Goal: Transaction & Acquisition: Purchase product/service

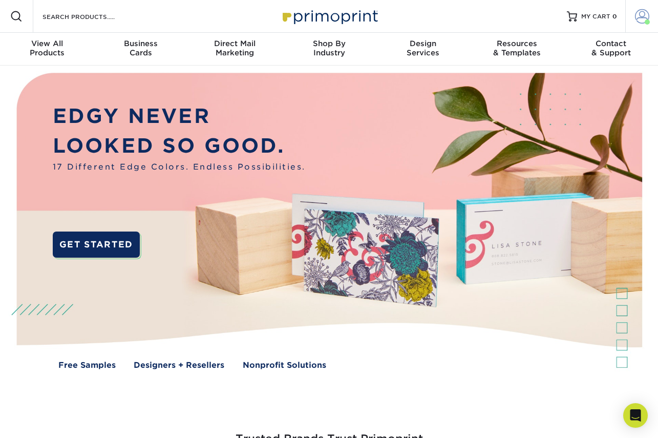
click at [642, 16] on span at bounding box center [642, 16] width 14 height 14
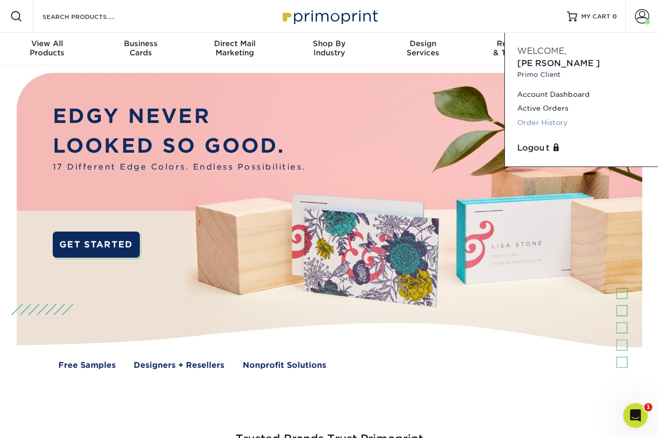
click at [540, 116] on link "Order History" at bounding box center [581, 123] width 129 height 14
click at [538, 116] on link "Order History" at bounding box center [581, 123] width 129 height 14
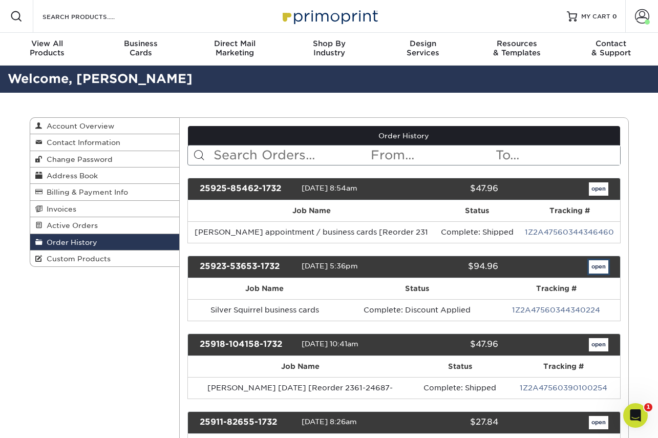
click at [601, 268] on link "open" at bounding box center [598, 266] width 19 height 13
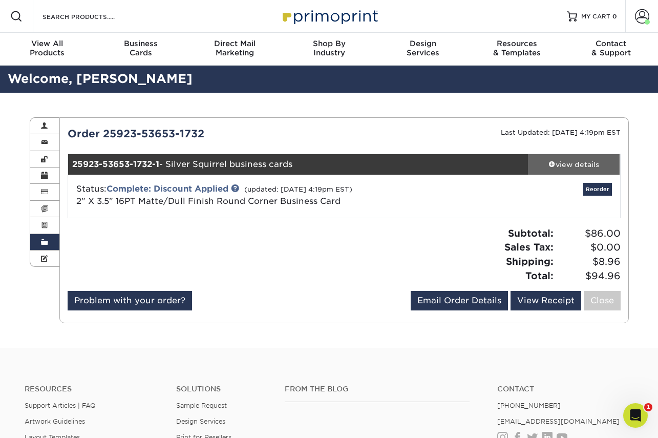
click at [575, 160] on div "view details" at bounding box center [574, 164] width 92 height 10
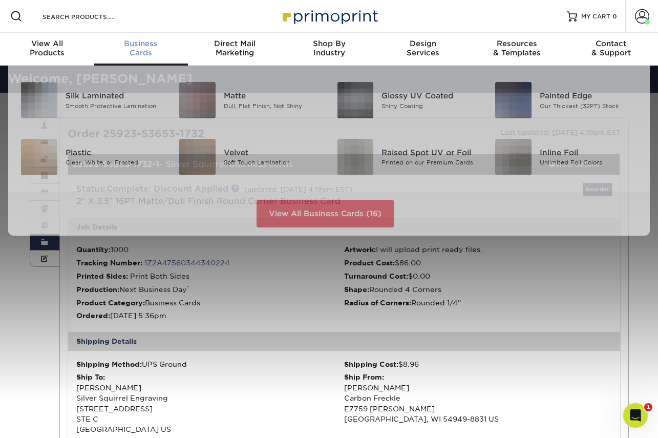
click at [140, 47] on span "Business" at bounding box center [141, 43] width 94 height 9
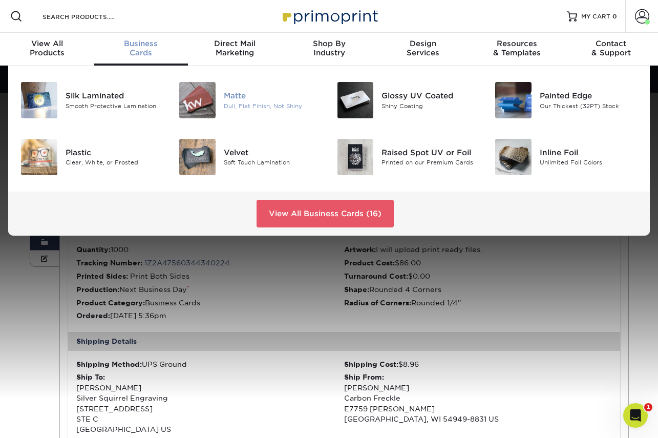
click at [197, 98] on img at bounding box center [197, 100] width 36 height 36
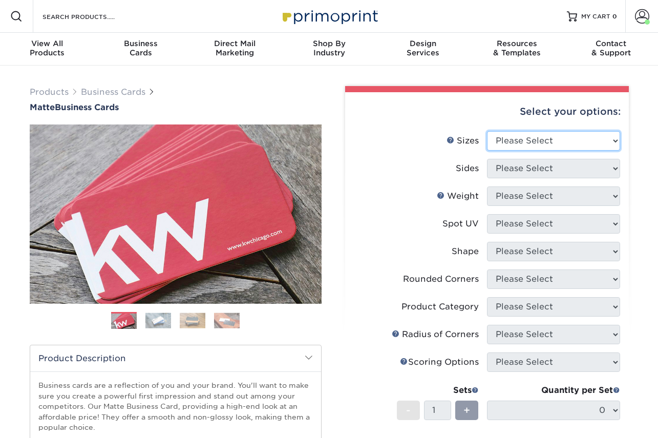
click at [557, 142] on select "Please Select 1.5" x 3.5" - Mini 1.75" x 3.5" - Mini 2" x 2" - Square 2" x 3" -…" at bounding box center [553, 140] width 133 height 19
select select "2.00x3.50"
click at [487, 131] on select "Please Select 1.5" x 3.5" - Mini 1.75" x 3.5" - Mini 2" x 2" - Square 2" x 3" -…" at bounding box center [553, 140] width 133 height 19
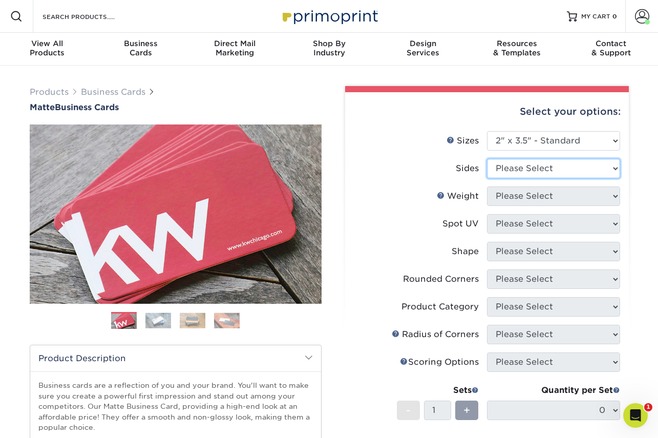
click at [525, 169] on select "Please Select Print Both Sides Print Front Only" at bounding box center [553, 168] width 133 height 19
select select "13abbda7-1d64-4f25-8bb2-c179b224825d"
click at [487, 159] on select "Please Select Print Both Sides Print Front Only" at bounding box center [553, 168] width 133 height 19
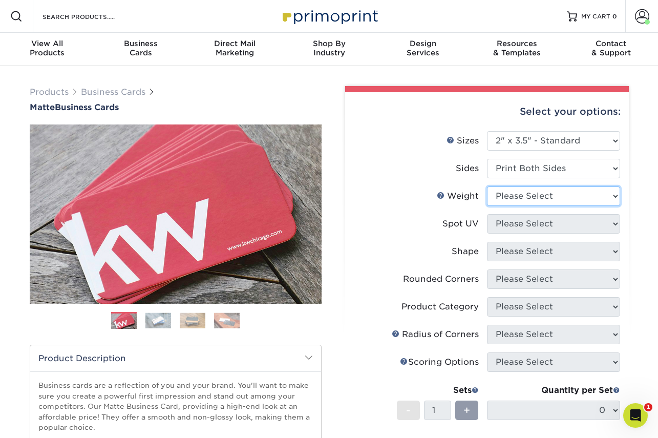
click at [525, 193] on select "Please Select 16PT 14PT" at bounding box center [553, 195] width 133 height 19
select select "16PT"
click at [487, 186] on select "Please Select 16PT 14PT" at bounding box center [553, 195] width 133 height 19
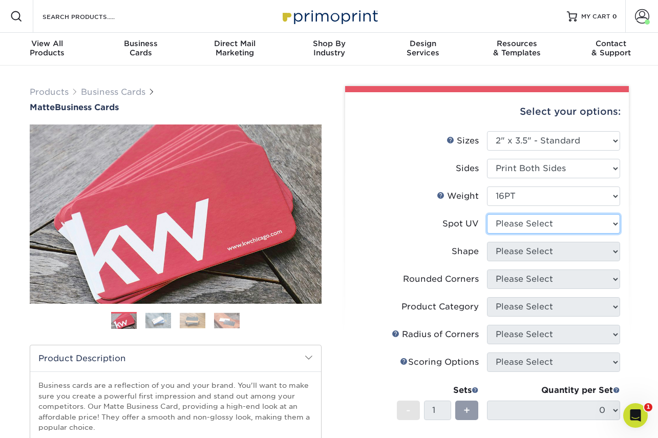
click at [522, 221] on select "Please Select No Spot UV Front and Back (Both Sides) Front Only Back Only" at bounding box center [553, 223] width 133 height 19
select select "1"
click at [487, 214] on select "Please Select No Spot UV Front and Back (Both Sides) Front Only Back Only" at bounding box center [553, 223] width 133 height 19
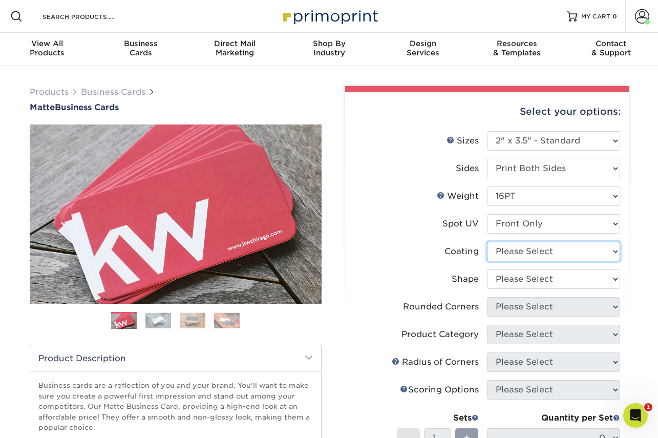
click at [528, 250] on select at bounding box center [553, 251] width 133 height 19
select select "121bb7b5-3b4d-429f-bd8d-bbf80e953313"
click at [487, 242] on select at bounding box center [553, 251] width 133 height 19
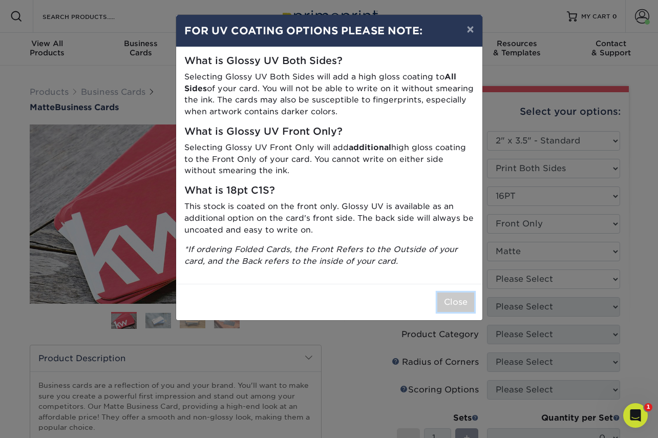
drag, startPoint x: 449, startPoint y: 301, endPoint x: 477, endPoint y: 302, distance: 28.7
click at [450, 301] on button "Close" at bounding box center [456, 302] width 37 height 19
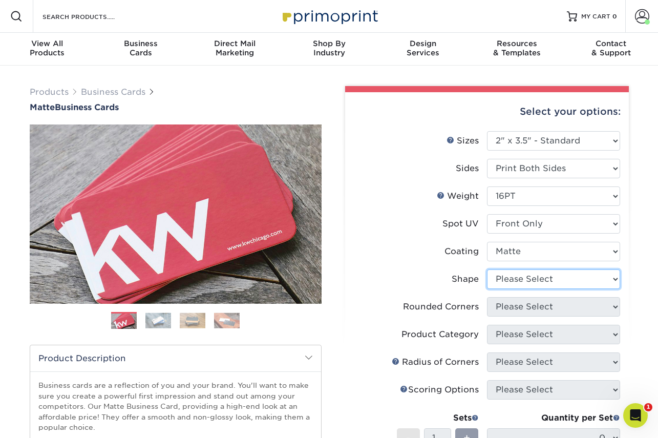
click at [517, 283] on select "Please Select Standard" at bounding box center [553, 278] width 133 height 19
select select "standard"
click at [487, 269] on select "Please Select Standard" at bounding box center [553, 278] width 133 height 19
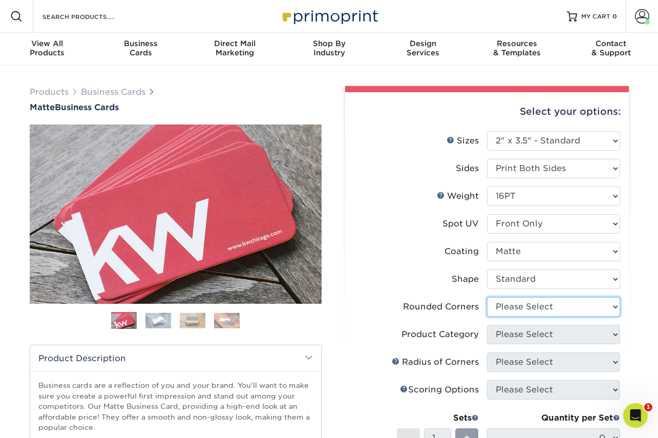
click at [523, 310] on select "Please Select Yes - Round 2 Corners Yes - Round 4 Corners No" at bounding box center [553, 306] width 133 height 19
select select "7672df9e-0e0a-464d-8e1f-920c575e4da3"
click at [487, 297] on select "Please Select Yes - Round 2 Corners Yes - Round 4 Corners No" at bounding box center [553, 306] width 133 height 19
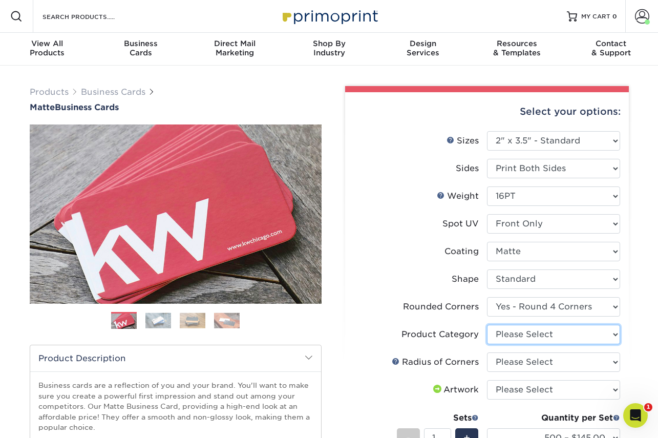
click at [519, 334] on select "Please Select Business Cards" at bounding box center [553, 334] width 133 height 19
select select "3b5148f1-0588-4f88-a218-97bcfdce65c1"
click at [487, 325] on select "Please Select Business Cards" at bounding box center [553, 334] width 133 height 19
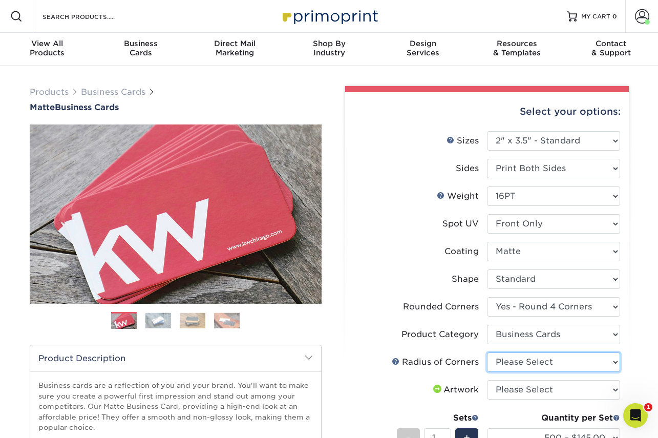
click at [520, 360] on select "Please Select Rounded 1/8" Rounded 1/4"" at bounding box center [553, 361] width 133 height 19
select select "479fbfe7-6a0c-4895-8c9a-81739b7486c9"
click at [487, 352] on select "Please Select Rounded 1/8" Rounded 1/4"" at bounding box center [553, 361] width 133 height 19
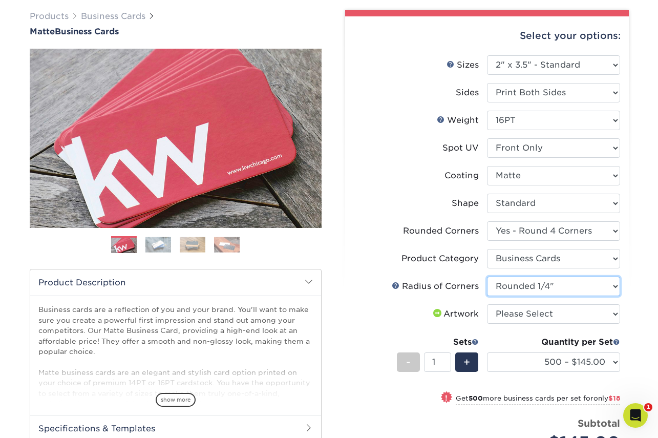
scroll to position [76, 0]
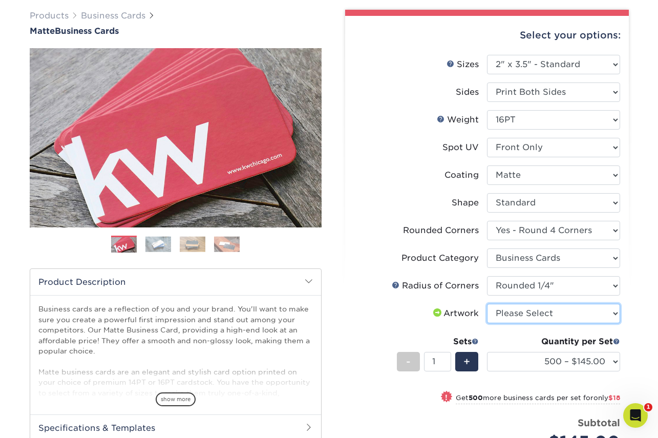
click at [556, 316] on select "Please Select I will upload files I need a design - $100" at bounding box center [553, 313] width 133 height 19
select select "upload"
click at [487, 304] on select "Please Select I will upload files I need a design - $100" at bounding box center [553, 313] width 133 height 19
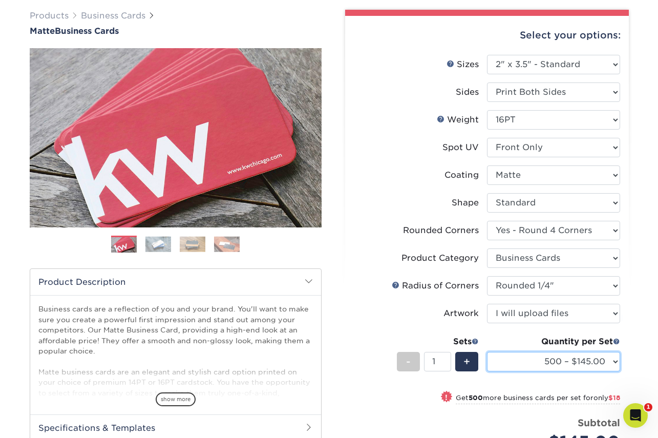
click at [584, 360] on select "500 – $145.00 1000 – $163.00 2500 – $316.00 5000 – $415.00 10000 – $879.00 1500…" at bounding box center [553, 361] width 133 height 19
select select "1000 – $163.00"
click at [487, 352] on select "500 – $145.00 1000 – $163.00 2500 – $316.00 5000 – $415.00 10000 – $879.00 1500…" at bounding box center [553, 361] width 133 height 19
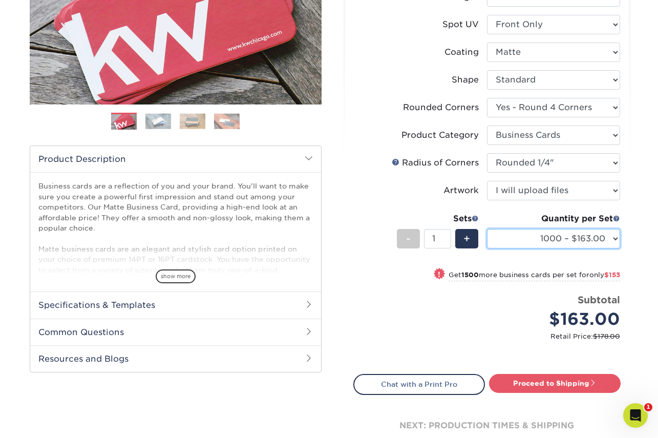
scroll to position [203, 0]
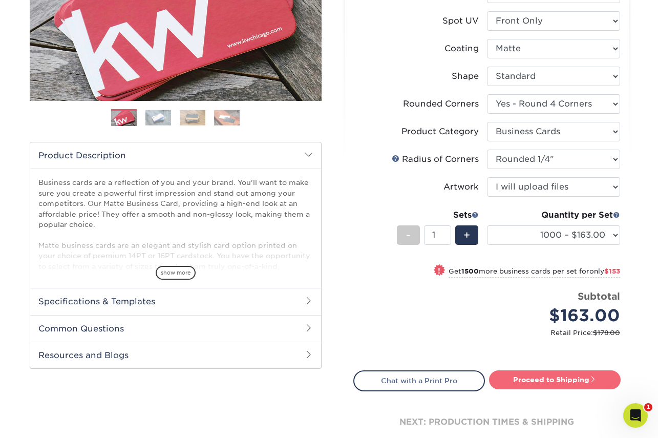
click at [562, 378] on link "Proceed to Shipping" at bounding box center [555, 379] width 132 height 18
type input "Set 1"
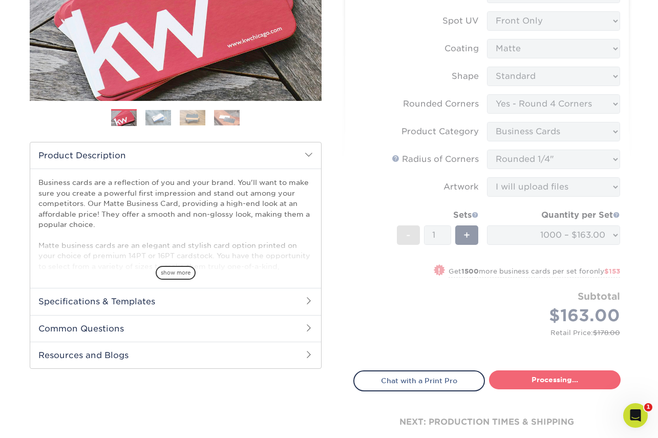
select select "7823fc4a-c6aa-4848-b094-1d185f29a511"
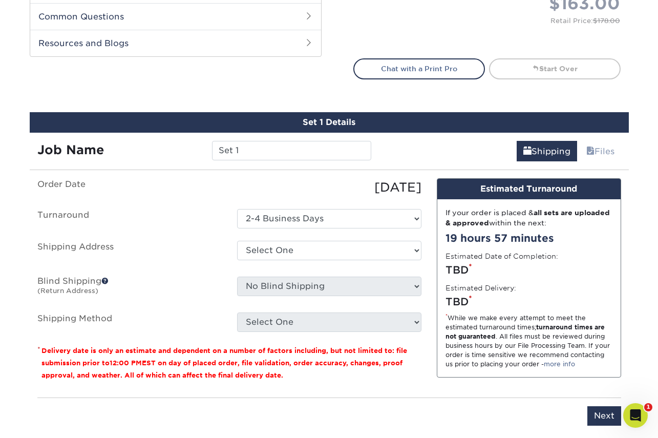
scroll to position [601, 0]
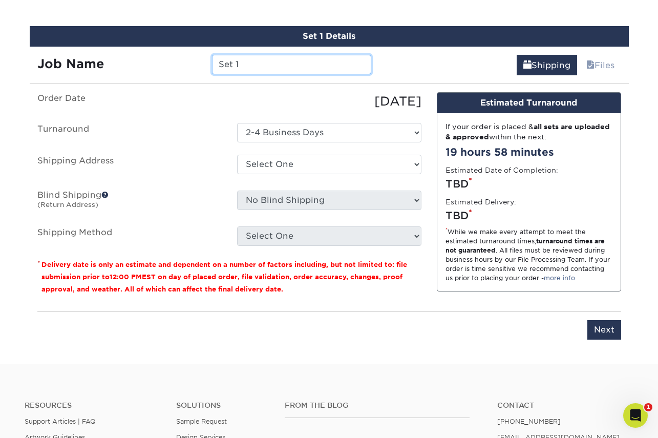
click at [241, 66] on input "Set 1" at bounding box center [291, 64] width 159 height 19
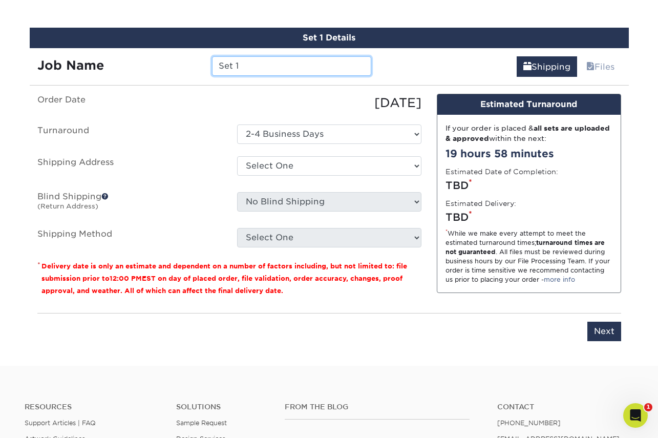
click at [241, 66] on input "Set 1" at bounding box center [291, 65] width 159 height 19
click at [242, 66] on input "Set 1" at bounding box center [291, 65] width 159 height 19
type input "Silver Squirrel Matte Rounded Corners with Spot UV"
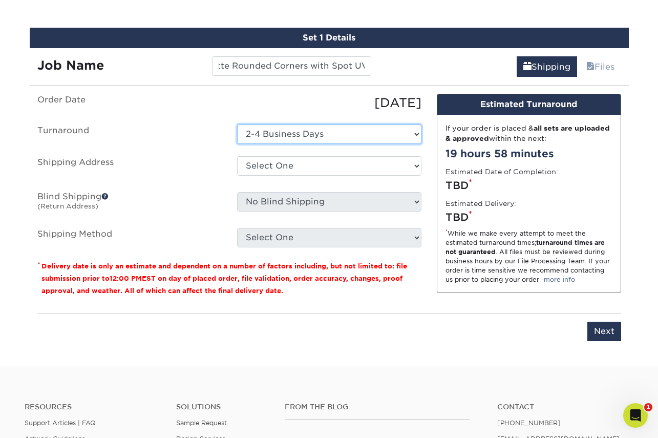
click at [318, 141] on select "Select One 2-4 Business Days" at bounding box center [329, 133] width 184 height 19
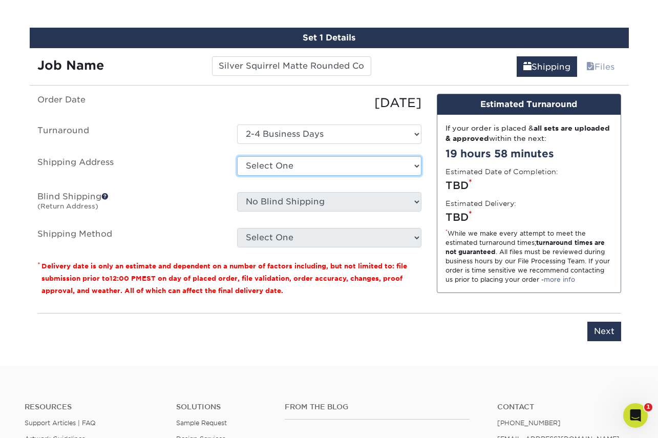
click at [282, 165] on select "Select One Bluestem Ecological Services Carbon Freckle - Nicolai Road Cindy Muc…" at bounding box center [329, 165] width 184 height 19
select select "180413"
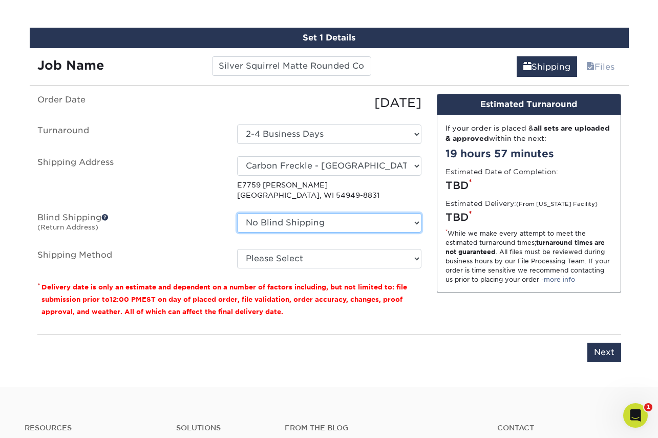
click at [395, 221] on select "No Blind Shipping Bluestem Ecological Services Carbon Freckle - Nicolai Road Ci…" at bounding box center [329, 222] width 184 height 19
select select "180413"
click at [237, 213] on select "No Blind Shipping Bluestem Ecological Services Carbon Freckle - Nicolai Road Ci…" at bounding box center [329, 222] width 184 height 19
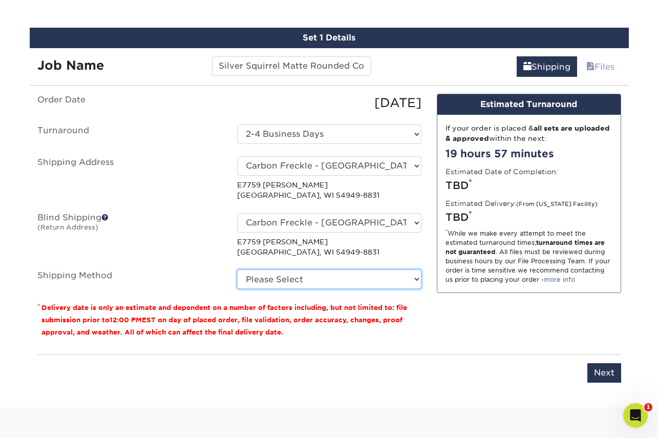
click at [307, 274] on select "Please Select Ground Shipping (+$8.96) 3 Day Shipping Service (+$29.24) 2 Day A…" at bounding box center [329, 278] width 184 height 19
select select "03"
click at [237, 269] on select "Please Select Ground Shipping (+$8.96) 3 Day Shipping Service (+$29.24) 2 Day A…" at bounding box center [329, 278] width 184 height 19
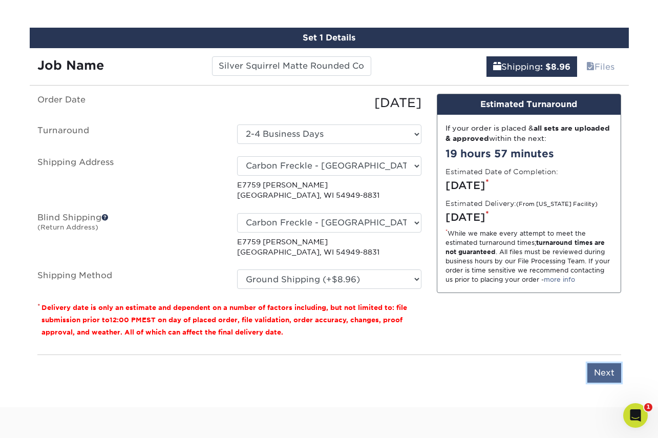
click at [605, 371] on input "Next" at bounding box center [605, 372] width 34 height 19
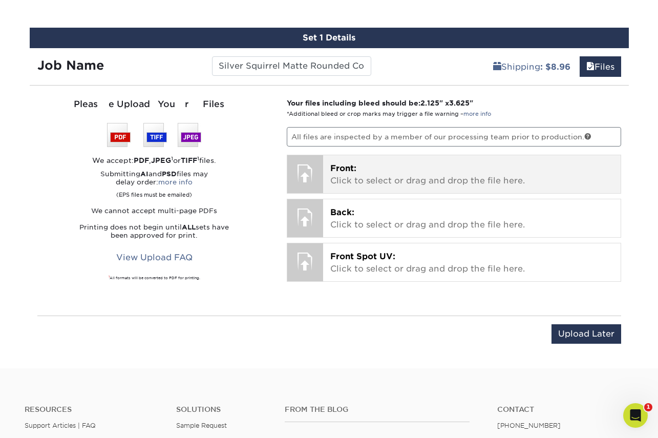
click at [405, 179] on p "Front: Click to select or drag and drop the file here." at bounding box center [471, 174] width 283 height 25
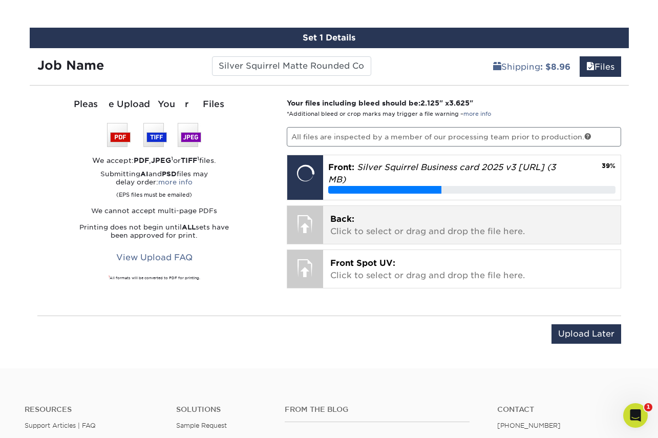
click at [421, 228] on p "Back: Click to select or drag and drop the file here." at bounding box center [471, 225] width 283 height 25
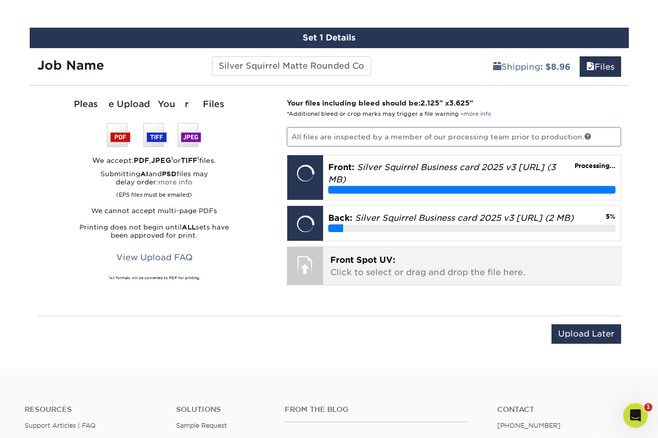
click at [414, 274] on p "Front Spot UV: Click to select or drag and drop the file here." at bounding box center [471, 266] width 283 height 25
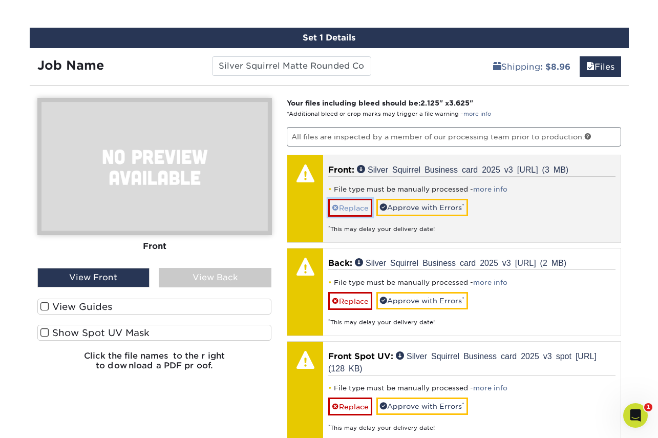
click at [341, 210] on link "Replace" at bounding box center [350, 208] width 44 height 18
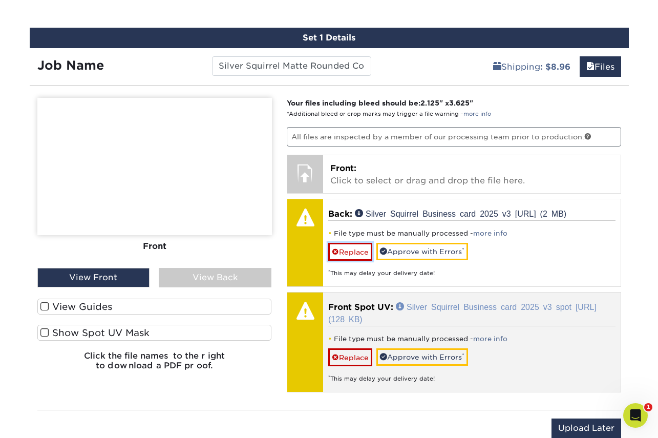
drag, startPoint x: 345, startPoint y: 247, endPoint x: 345, endPoint y: 272, distance: 24.6
click at [345, 247] on link "Replace" at bounding box center [350, 252] width 44 height 18
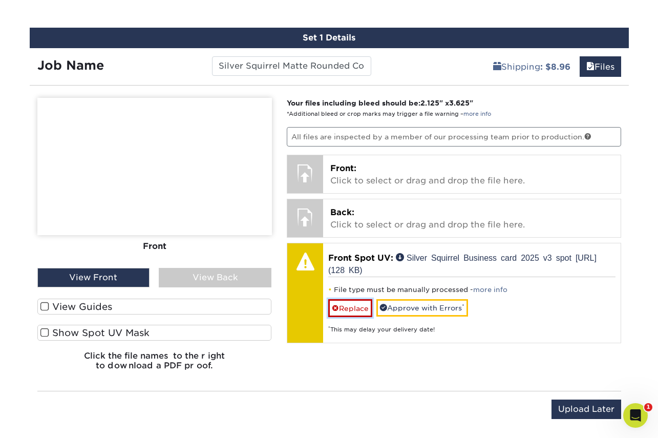
click at [347, 307] on link "Replace" at bounding box center [350, 308] width 44 height 18
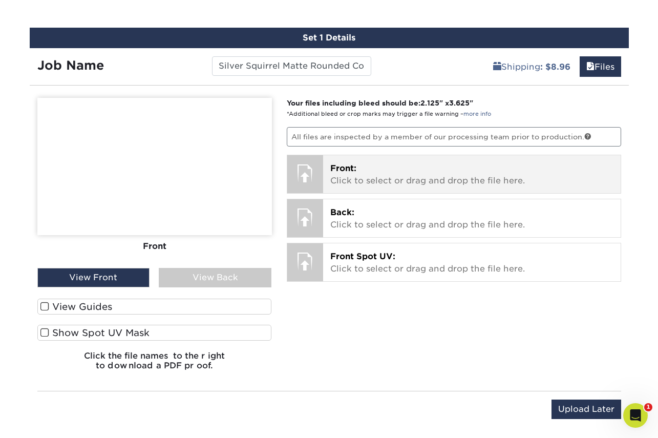
click at [362, 179] on p "Front: Click to select or drag and drop the file here." at bounding box center [471, 174] width 283 height 25
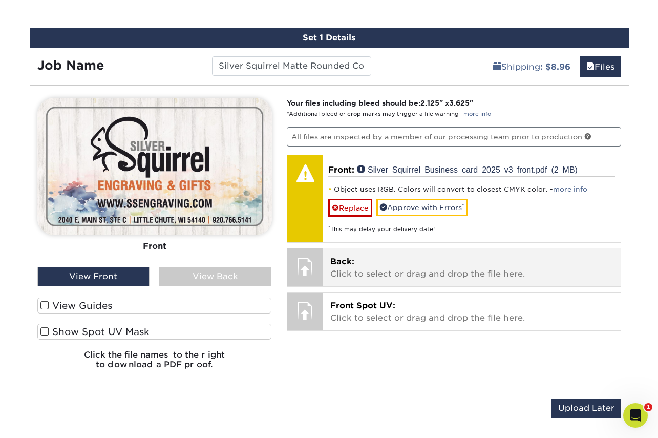
click at [434, 280] on div "Back: Click to select or drag and drop the file here. Choose file Silver Squirr…" at bounding box center [472, 267] width 298 height 38
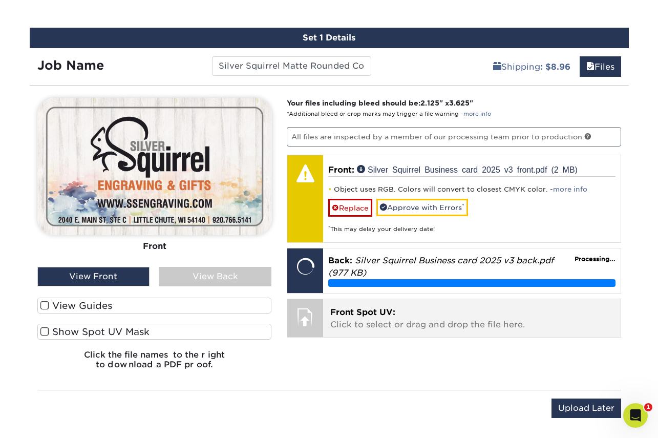
click at [451, 318] on p "Front Spot UV: Click to select or drag and drop the file here." at bounding box center [471, 318] width 283 height 25
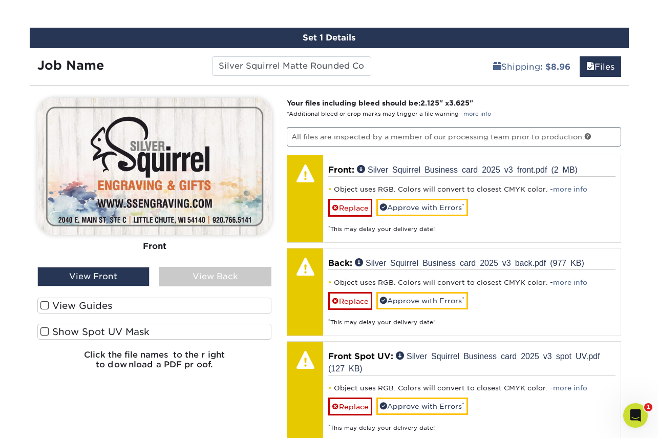
click at [206, 274] on div "View Back" at bounding box center [215, 276] width 113 height 19
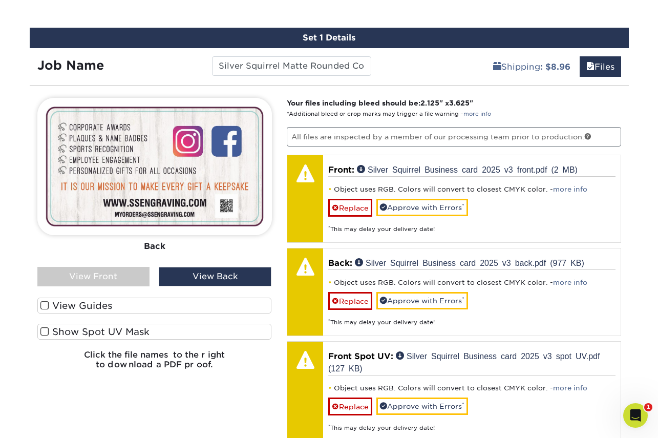
click at [96, 281] on div "View Front" at bounding box center [93, 276] width 113 height 19
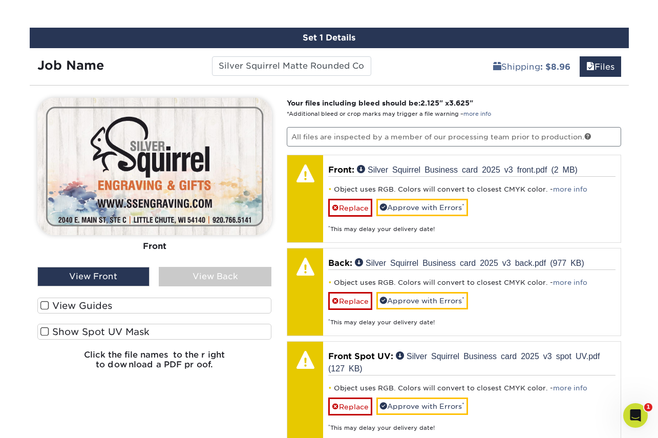
click at [142, 328] on label "Show Spot UV Mask" at bounding box center [154, 332] width 235 height 16
click at [0, 0] on input "Show Spot UV Mask" at bounding box center [0, 0] width 0 height 0
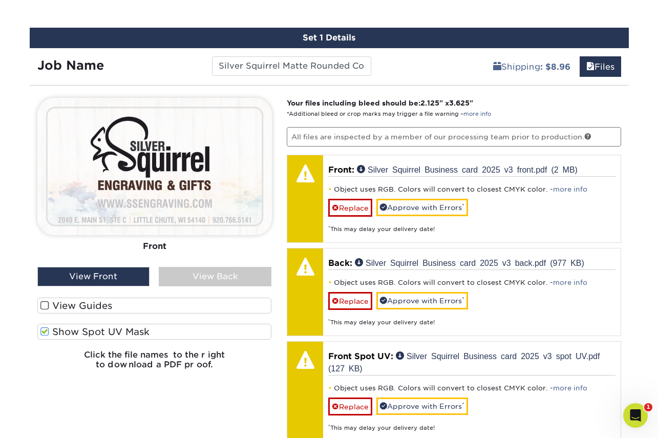
click at [138, 329] on label "Show Spot UV Mask" at bounding box center [154, 332] width 235 height 16
click at [0, 0] on input "Show Spot UV Mask" at bounding box center [0, 0] width 0 height 0
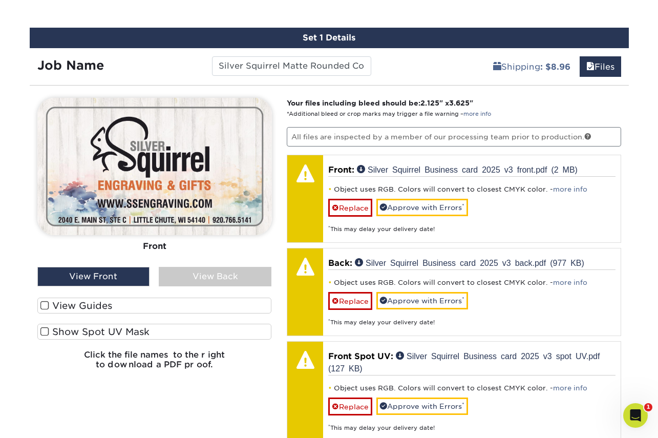
click at [138, 329] on label "Show Spot UV Mask" at bounding box center [154, 332] width 235 height 16
click at [0, 0] on input "Show Spot UV Mask" at bounding box center [0, 0] width 0 height 0
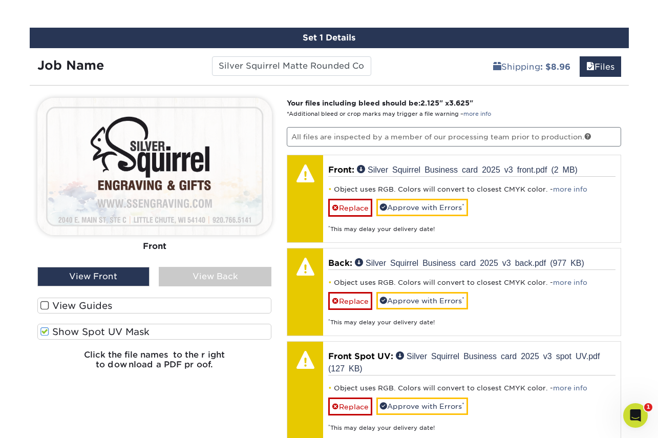
click at [138, 329] on label "Show Spot UV Mask" at bounding box center [154, 332] width 235 height 16
click at [0, 0] on input "Show Spot UV Mask" at bounding box center [0, 0] width 0 height 0
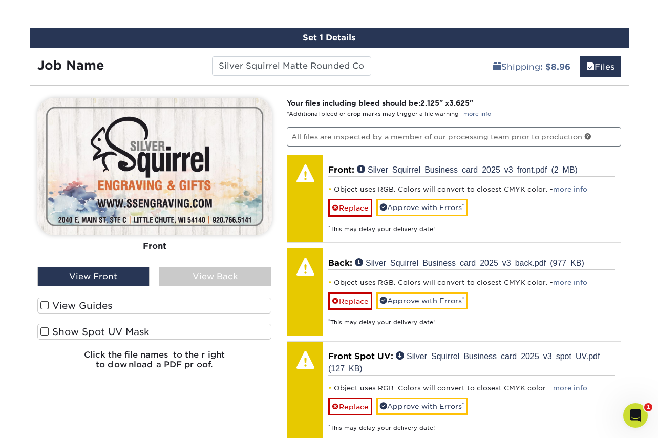
click at [138, 329] on label "Show Spot UV Mask" at bounding box center [154, 332] width 235 height 16
click at [0, 0] on input "Show Spot UV Mask" at bounding box center [0, 0] width 0 height 0
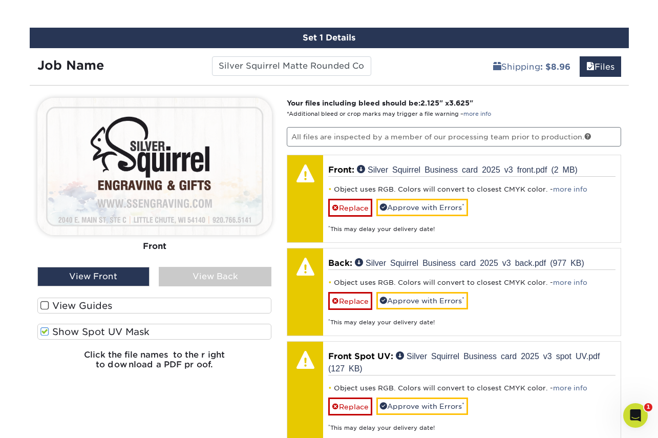
click at [138, 329] on label "Show Spot UV Mask" at bounding box center [154, 332] width 235 height 16
click at [0, 0] on input "Show Spot UV Mask" at bounding box center [0, 0] width 0 height 0
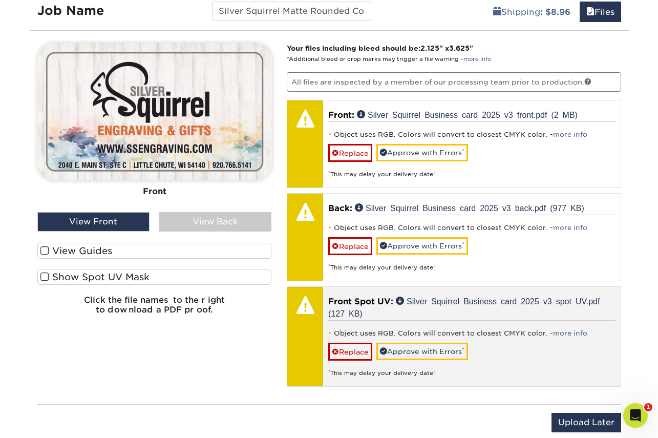
scroll to position [655, 0]
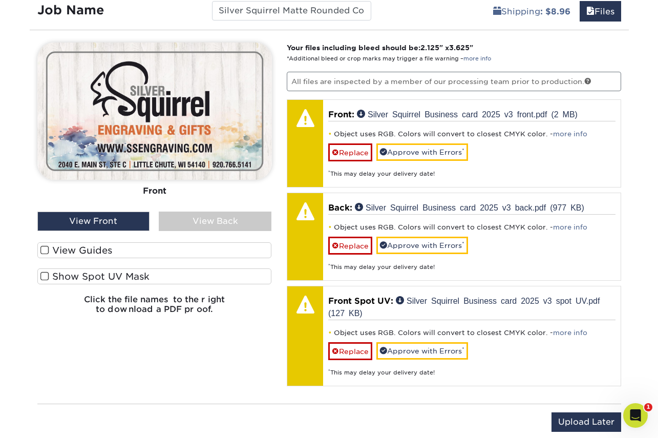
click at [213, 217] on div "View Back" at bounding box center [215, 221] width 113 height 19
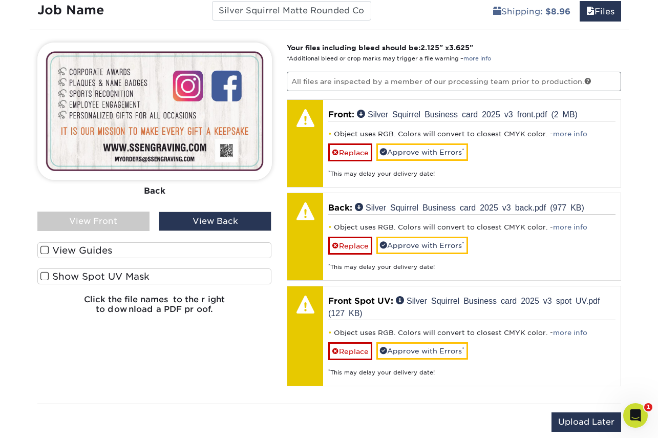
click at [113, 274] on label "Show Spot UV Mask" at bounding box center [154, 276] width 235 height 16
click at [0, 0] on input "Show Spot UV Mask" at bounding box center [0, 0] width 0 height 0
click at [111, 221] on div "View Front" at bounding box center [93, 221] width 113 height 19
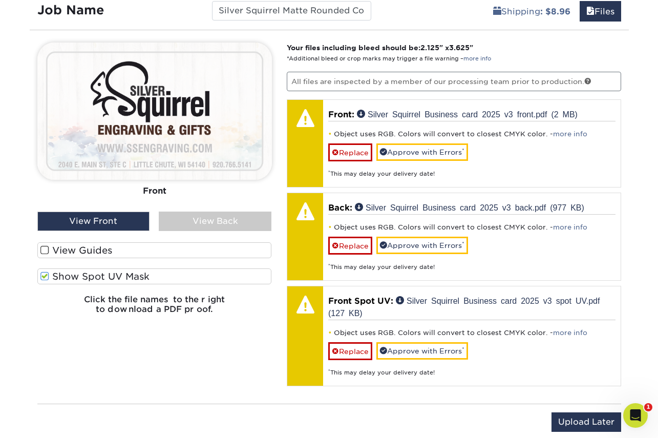
click at [46, 250] on span at bounding box center [44, 250] width 9 height 10
click at [0, 0] on input "View Guides" at bounding box center [0, 0] width 0 height 0
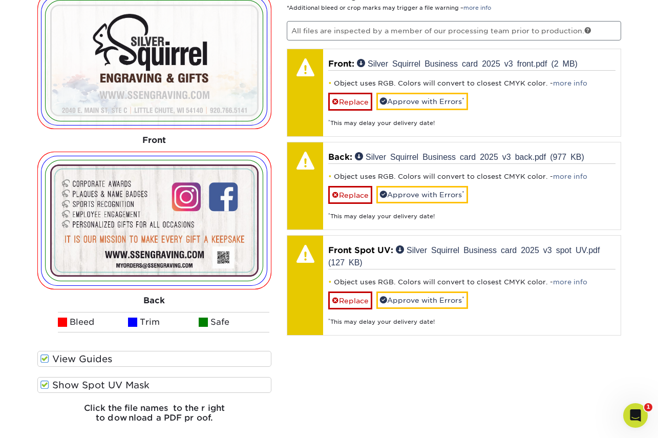
scroll to position [716, 0]
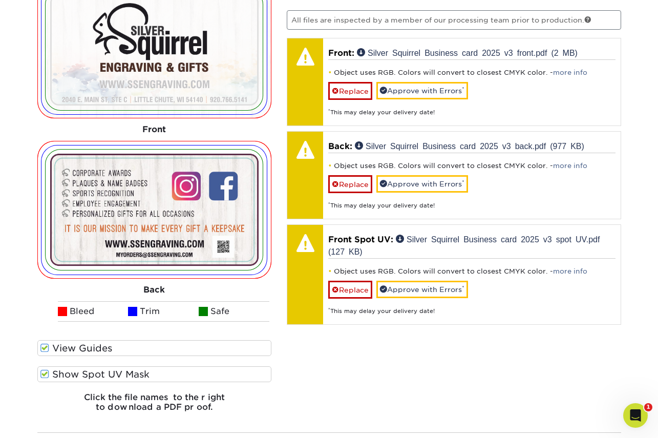
click at [44, 372] on span at bounding box center [44, 374] width 9 height 10
click at [0, 0] on input "Show Spot UV Mask" at bounding box center [0, 0] width 0 height 0
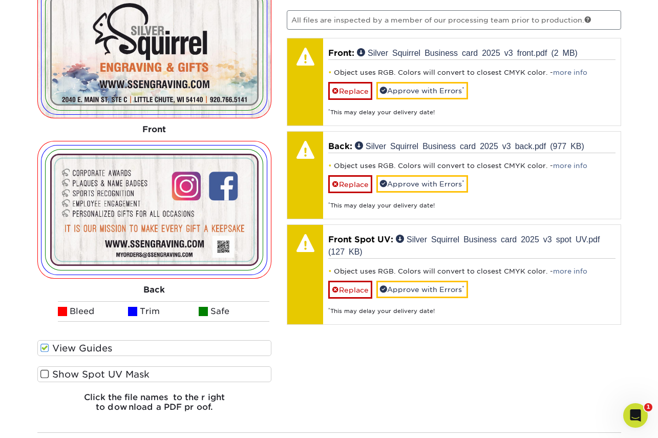
click at [44, 372] on span at bounding box center [44, 374] width 9 height 10
click at [0, 0] on input "Show Spot UV Mask" at bounding box center [0, 0] width 0 height 0
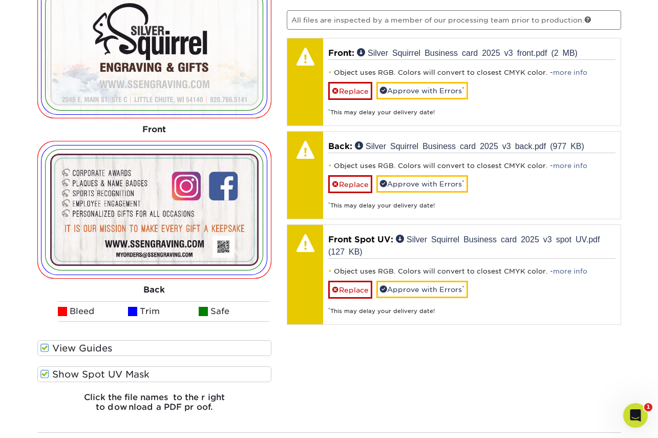
click at [44, 372] on span at bounding box center [44, 374] width 9 height 10
click at [0, 0] on input "Show Spot UV Mask" at bounding box center [0, 0] width 0 height 0
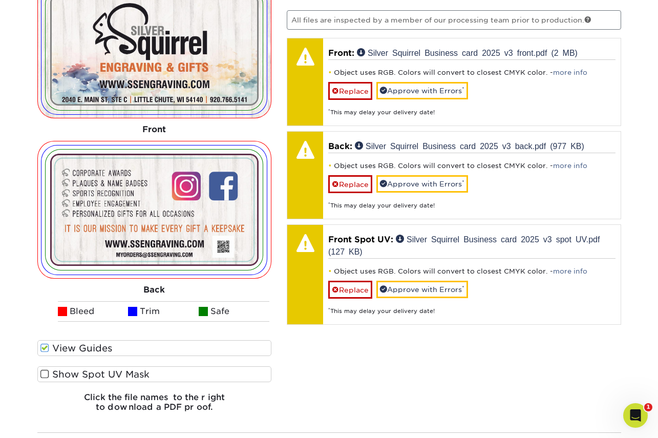
click at [44, 372] on span at bounding box center [44, 374] width 9 height 10
click at [0, 0] on input "Show Spot UV Mask" at bounding box center [0, 0] width 0 height 0
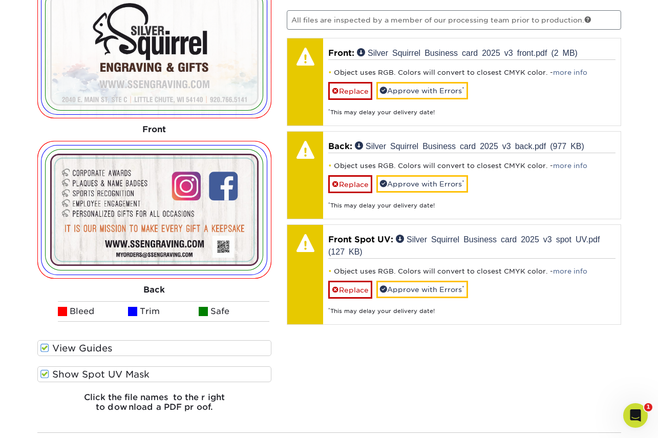
click at [44, 372] on span at bounding box center [44, 374] width 9 height 10
click at [0, 0] on input "Show Spot UV Mask" at bounding box center [0, 0] width 0 height 0
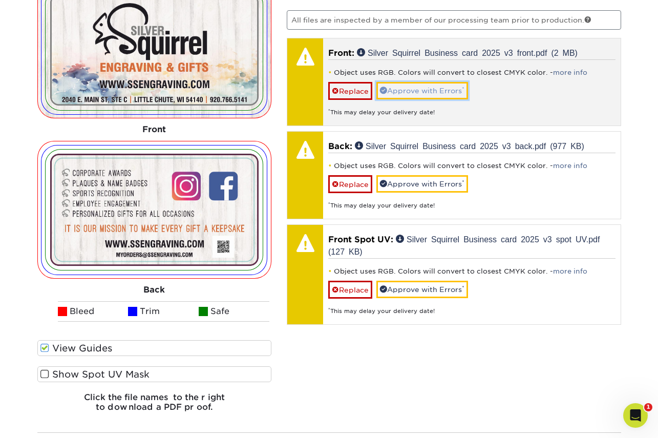
click at [427, 90] on link "Approve with Errors *" at bounding box center [423, 90] width 92 height 17
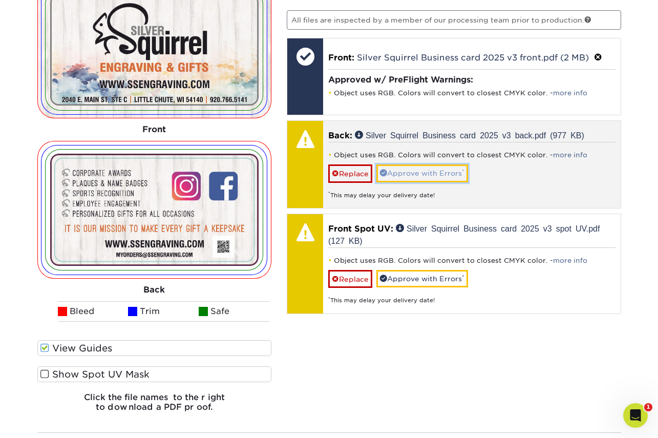
click at [440, 171] on link "Approve with Errors *" at bounding box center [423, 172] width 92 height 17
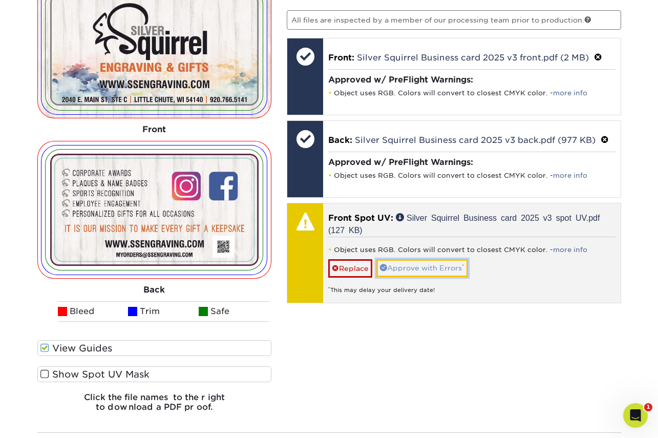
click at [444, 266] on link "Approve with Errors *" at bounding box center [423, 267] width 92 height 17
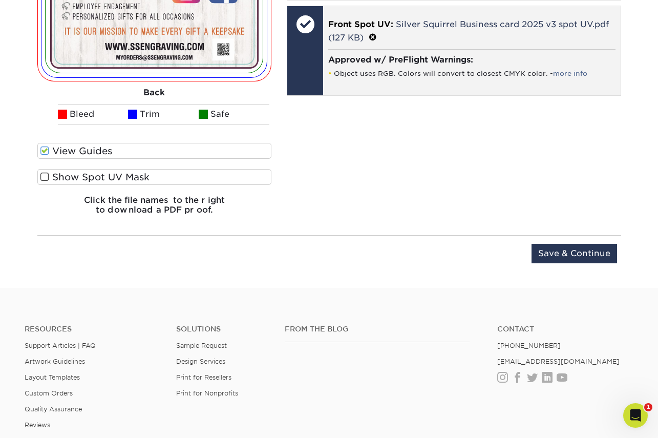
scroll to position [1049, 0]
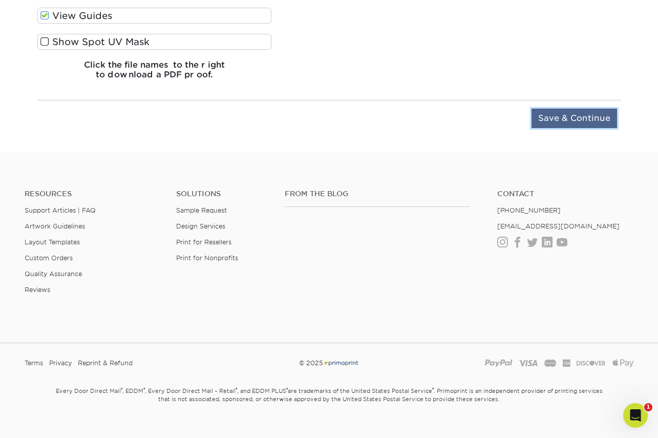
click at [560, 122] on input "Save & Continue" at bounding box center [575, 118] width 86 height 19
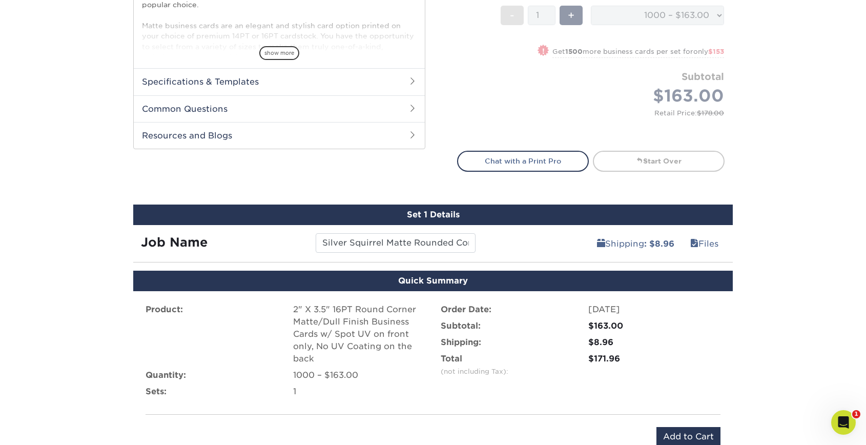
scroll to position [512, 0]
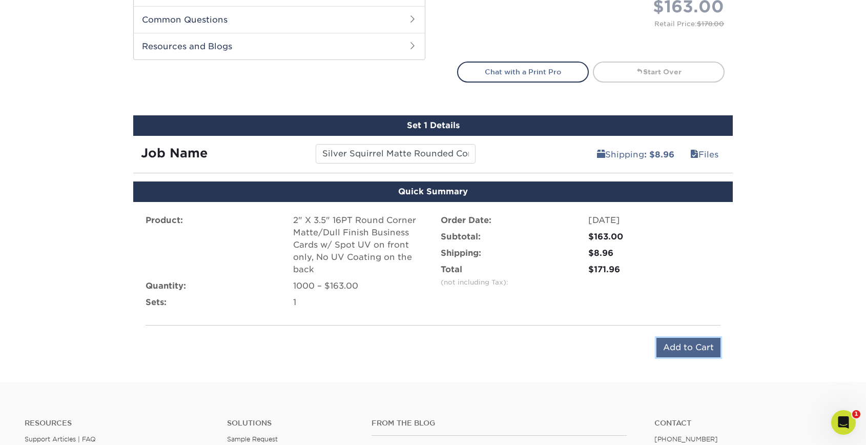
click at [658, 344] on input "Add to Cart" at bounding box center [688, 347] width 64 height 19
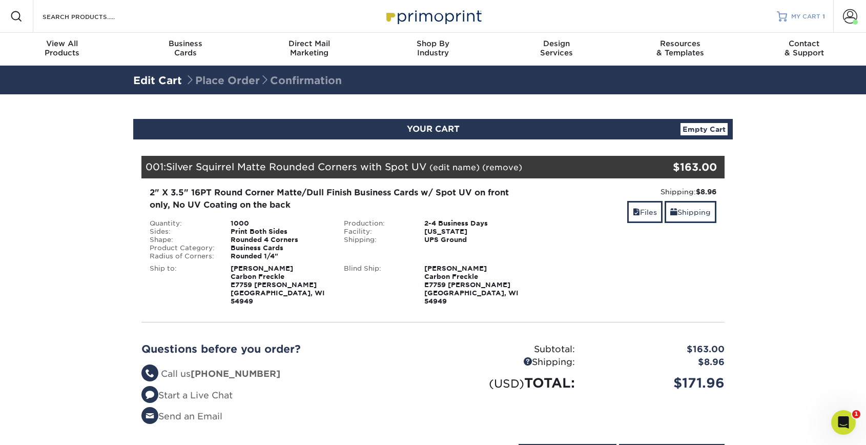
click at [798, 12] on span "MY CART" at bounding box center [805, 16] width 29 height 9
click at [788, 18] on link "MY CART 1" at bounding box center [801, 16] width 48 height 33
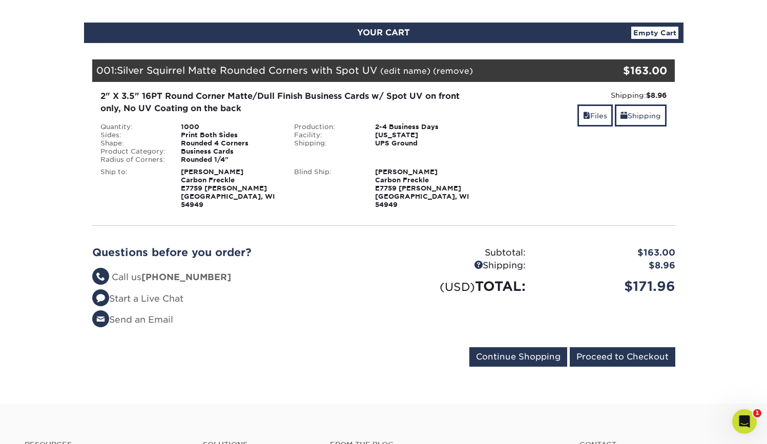
scroll to position [97, 0]
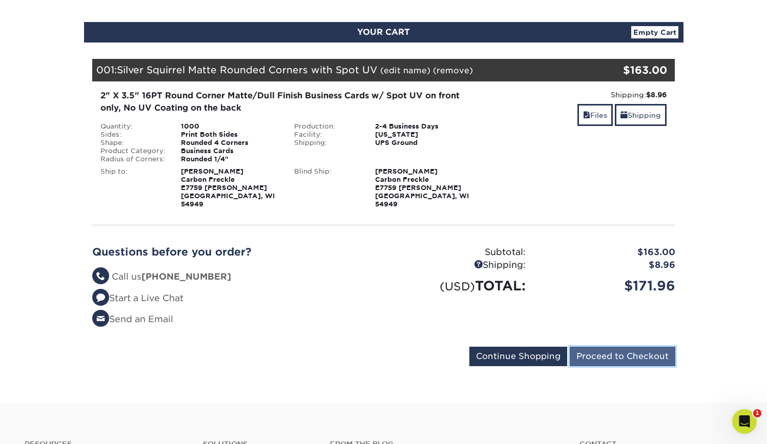
click at [622, 351] on input "Proceed to Checkout" at bounding box center [623, 356] width 106 height 19
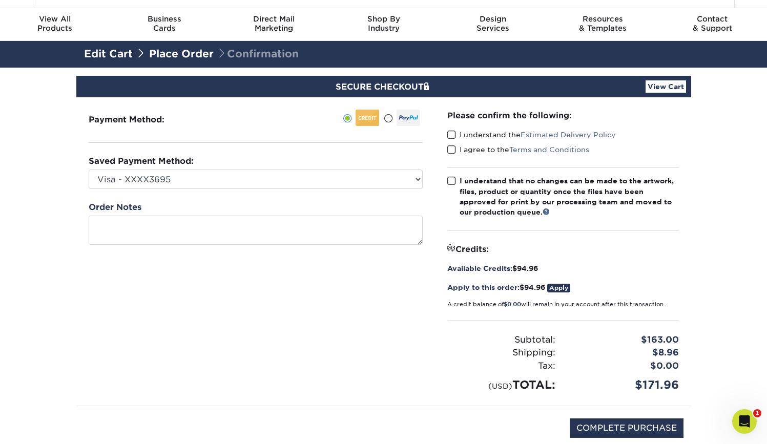
scroll to position [28, 0]
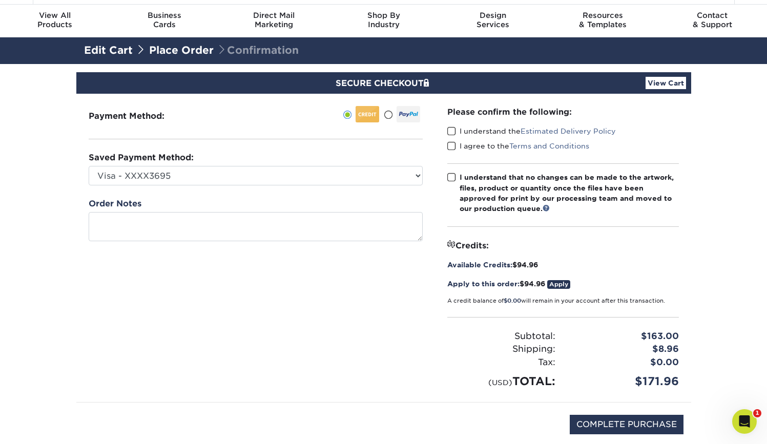
click at [564, 283] on link "Apply" at bounding box center [558, 284] width 23 height 9
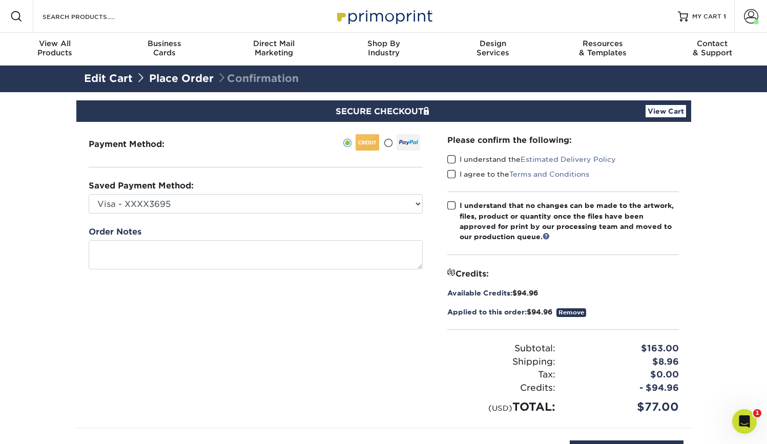
drag, startPoint x: 451, startPoint y: 160, endPoint x: 454, endPoint y: 179, distance: 19.1
click at [451, 160] on span at bounding box center [451, 160] width 9 height 10
click at [0, 0] on input "I understand the Estimated Delivery Policy" at bounding box center [0, 0] width 0 height 0
click at [447, 174] on span at bounding box center [451, 175] width 9 height 10
click at [0, 0] on input "I agree to the Terms and Conditions" at bounding box center [0, 0] width 0 height 0
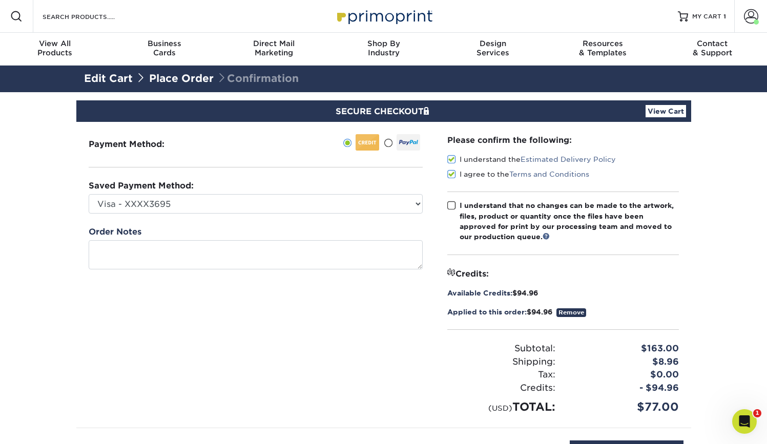
click at [451, 203] on span at bounding box center [451, 206] width 9 height 10
click at [0, 0] on input "I understand that no changes can be made to the artwork, files, product or quan…" at bounding box center [0, 0] width 0 height 0
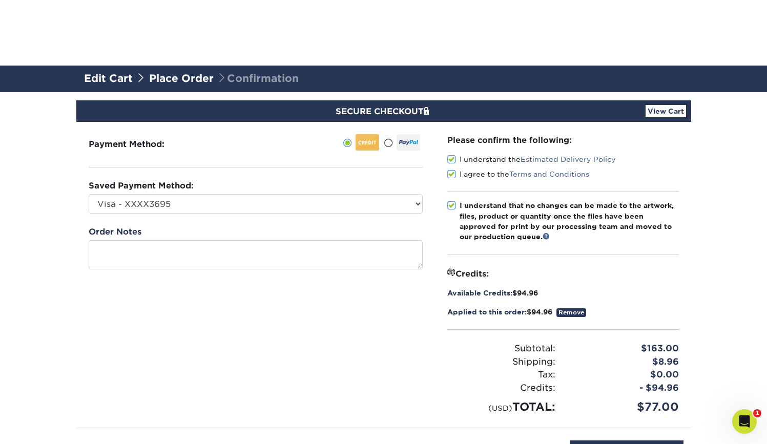
scroll to position [99, 0]
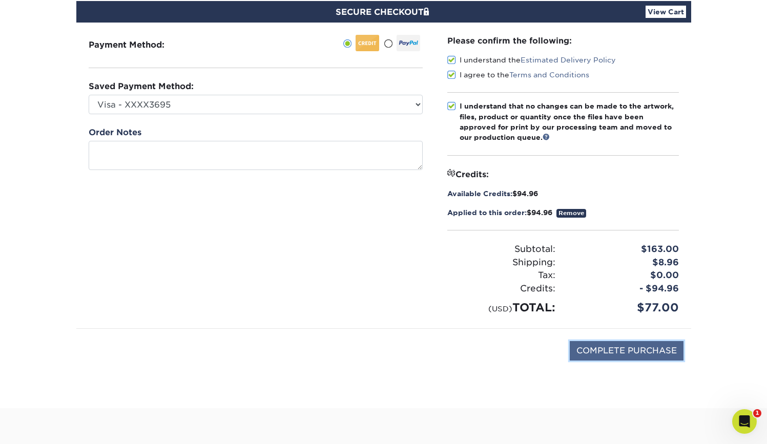
click at [598, 355] on input "COMPLETE PURCHASE" at bounding box center [627, 350] width 114 height 19
type input "PROCESSING, PLEASE WAIT..."
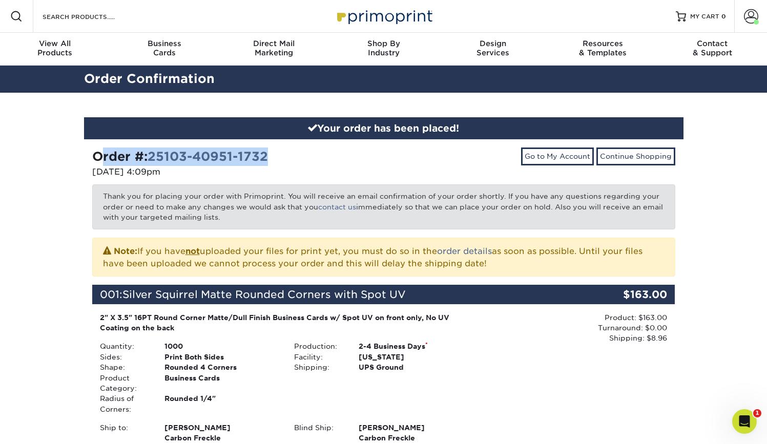
drag, startPoint x: 92, startPoint y: 156, endPoint x: 273, endPoint y: 154, distance: 180.9
click at [273, 154] on div "Order #: 25103-40951-1732" at bounding box center [234, 157] width 284 height 18
copy strong "Order #: 25103-40951-1732"
